Goal: Information Seeking & Learning: Learn about a topic

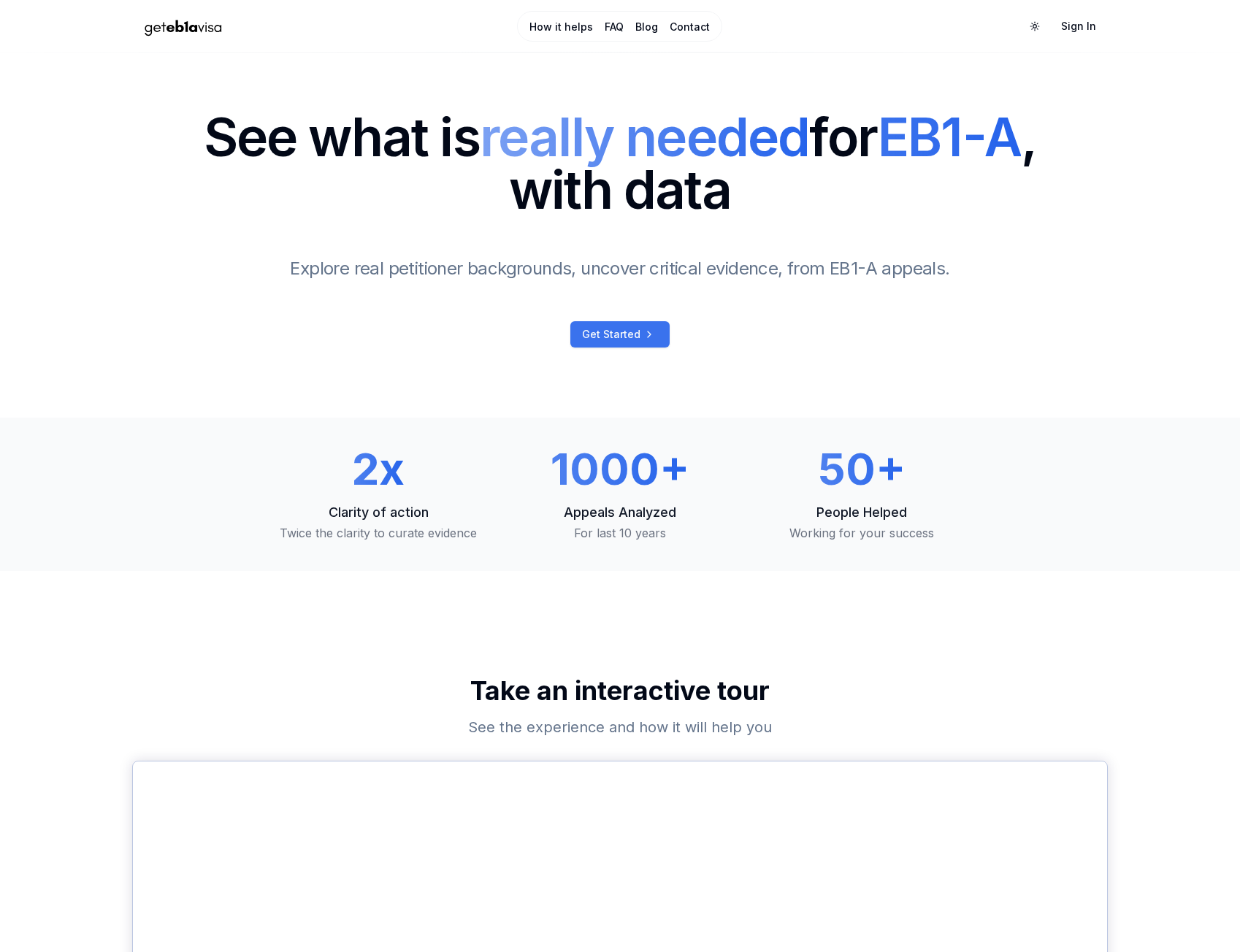
click at [629, 335] on span "Get Started" at bounding box center [611, 334] width 59 height 14
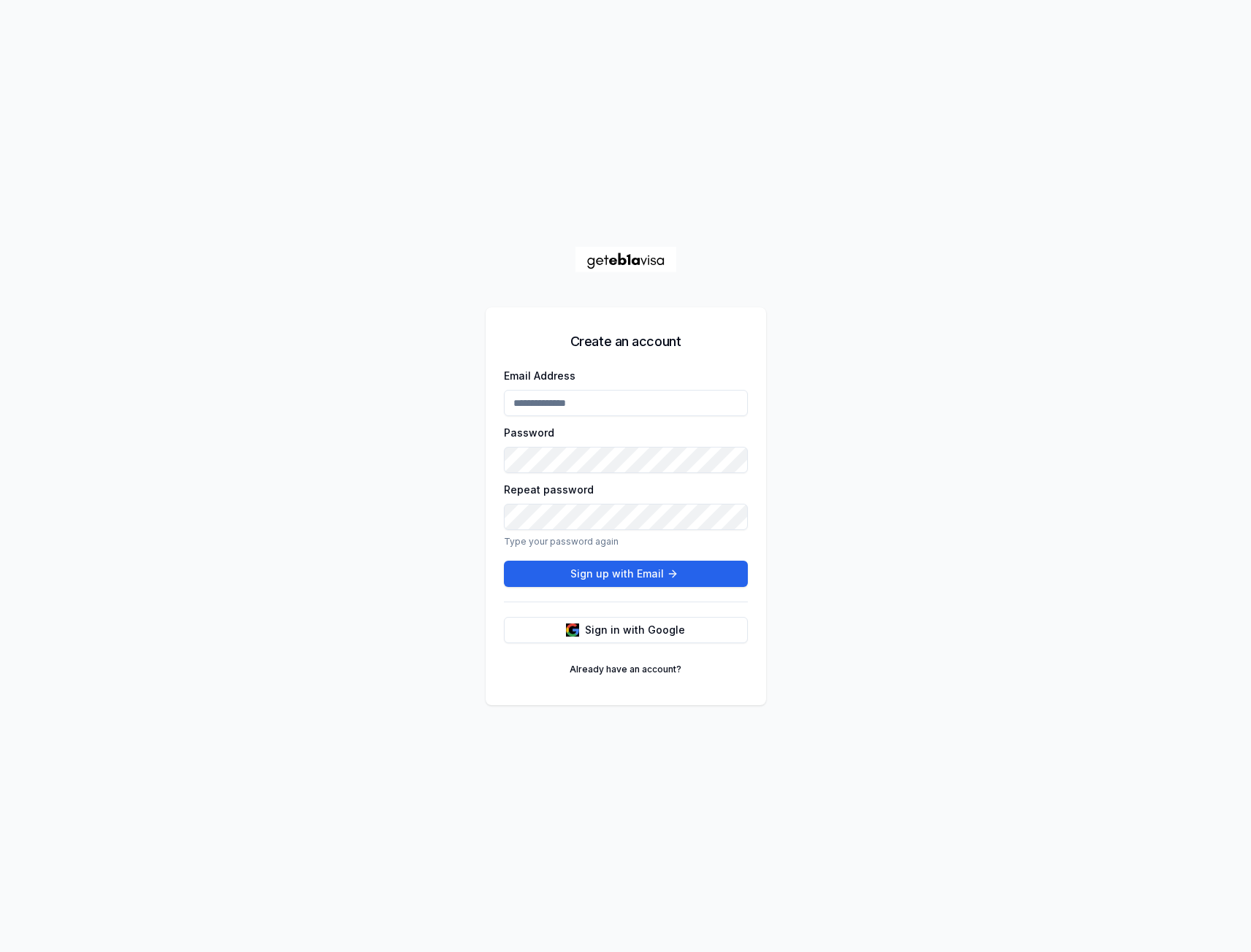
click at [608, 414] on input "Email Address" at bounding box center [625, 403] width 244 height 26
click at [668, 625] on button "Sign in with Google" at bounding box center [625, 630] width 244 height 26
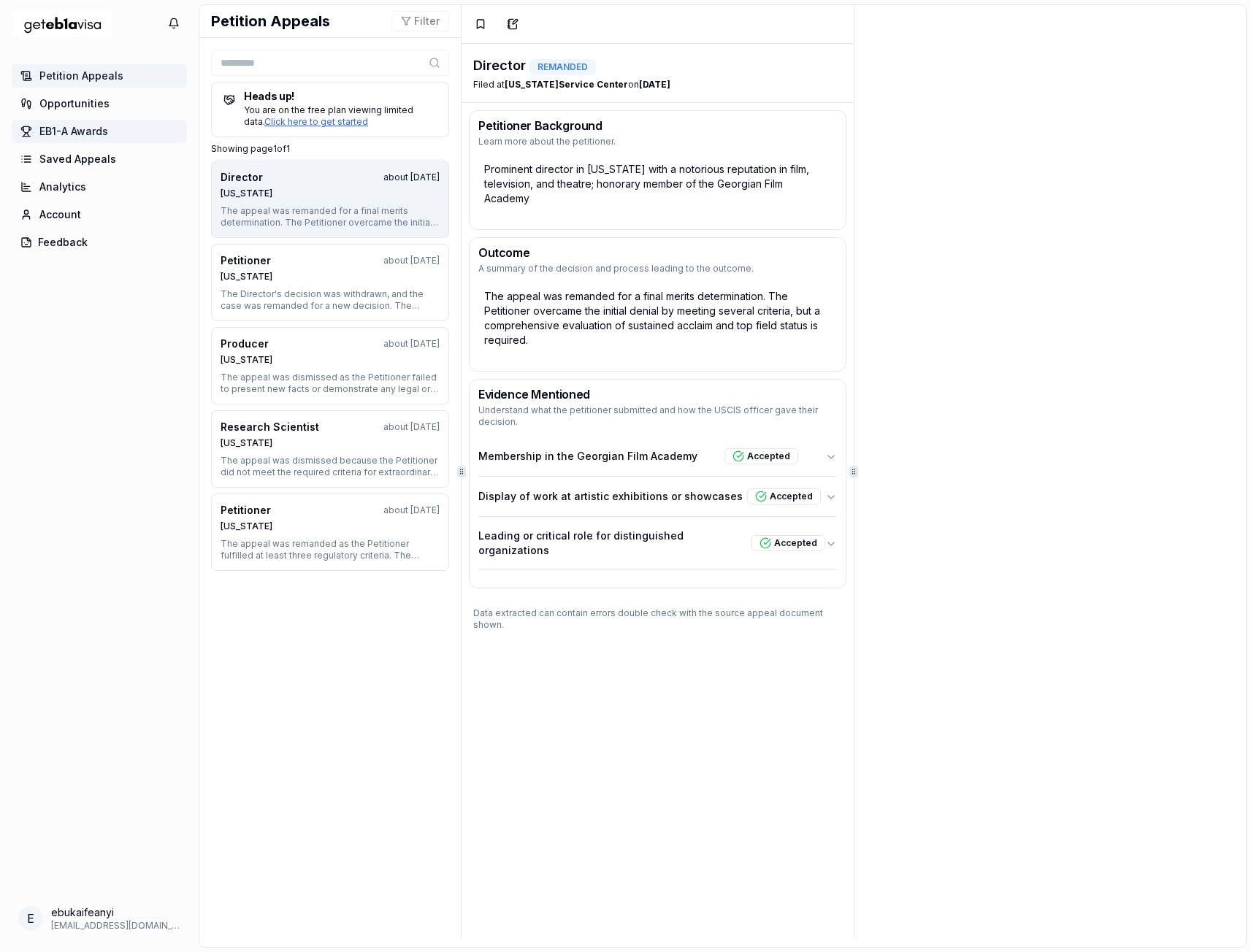
click at [103, 125] on span "EB1-A Awards" at bounding box center [73, 131] width 68 height 14
